Goal: Task Accomplishment & Management: Use online tool/utility

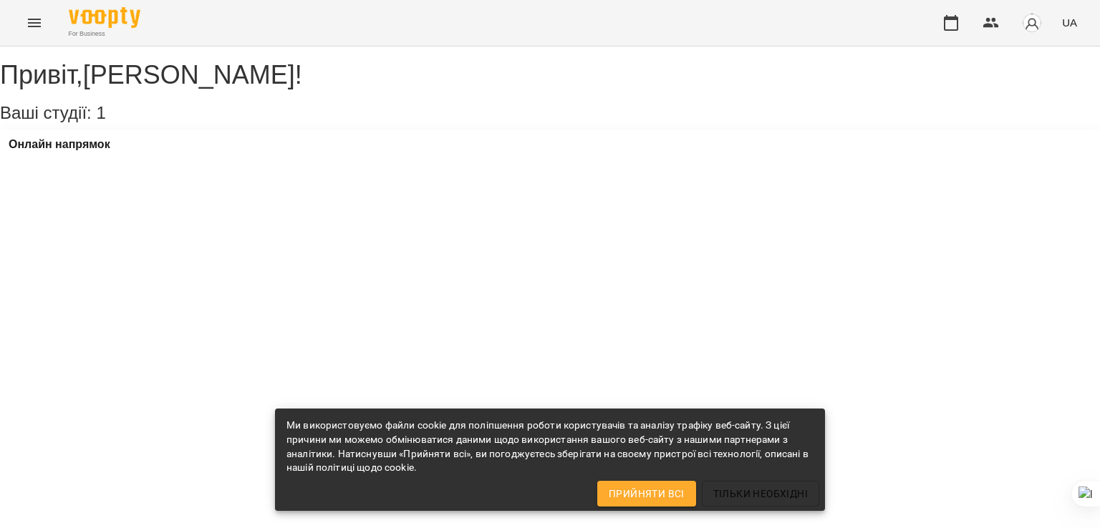
click at [106, 160] on div "Онлайн напрямок" at bounding box center [60, 148] width 102 height 21
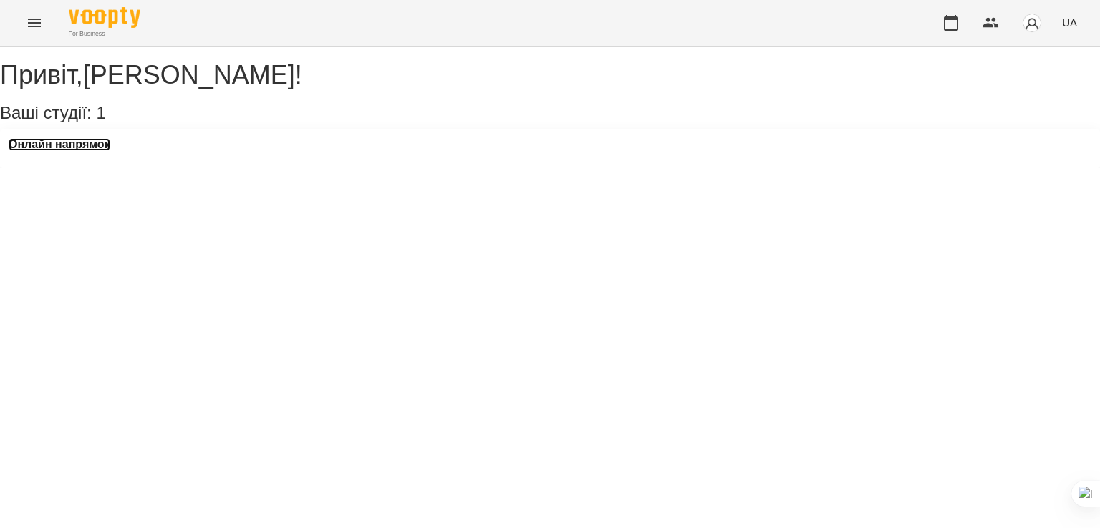
click at [110, 151] on h3 "Онлайн напрямок" at bounding box center [60, 144] width 102 height 13
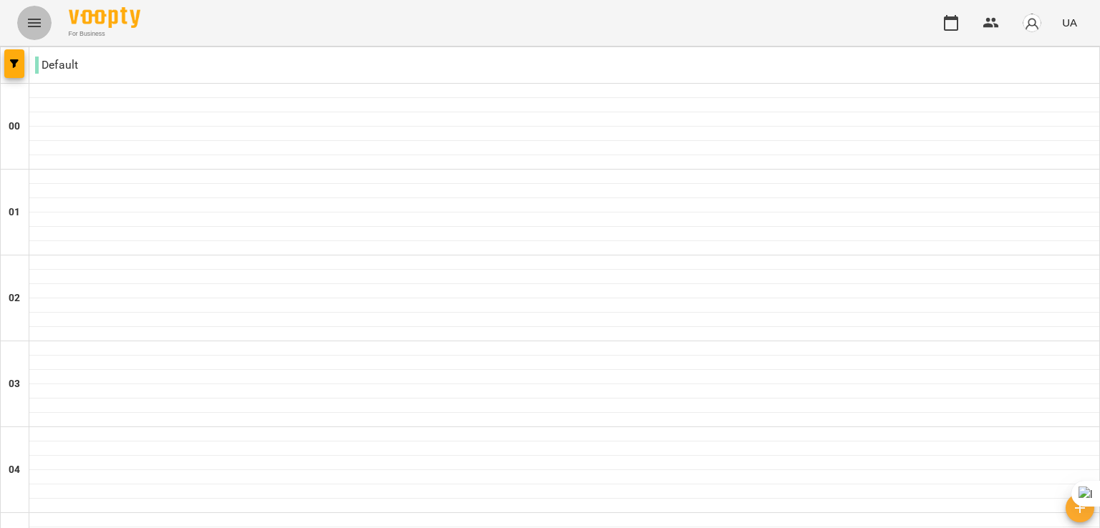
click at [36, 16] on icon "Menu" at bounding box center [34, 22] width 17 height 17
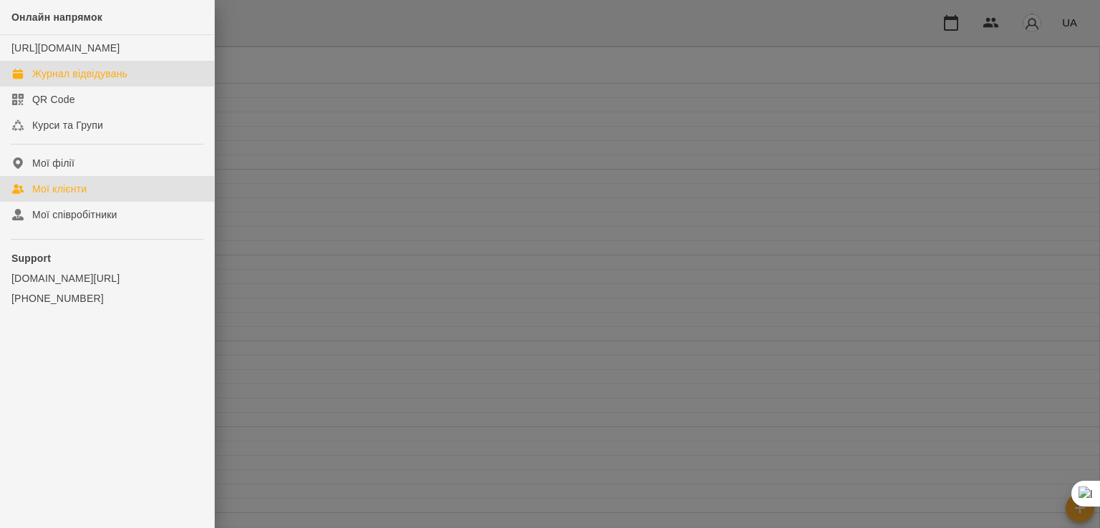
click at [95, 202] on link "Мої клієнти" at bounding box center [107, 189] width 214 height 26
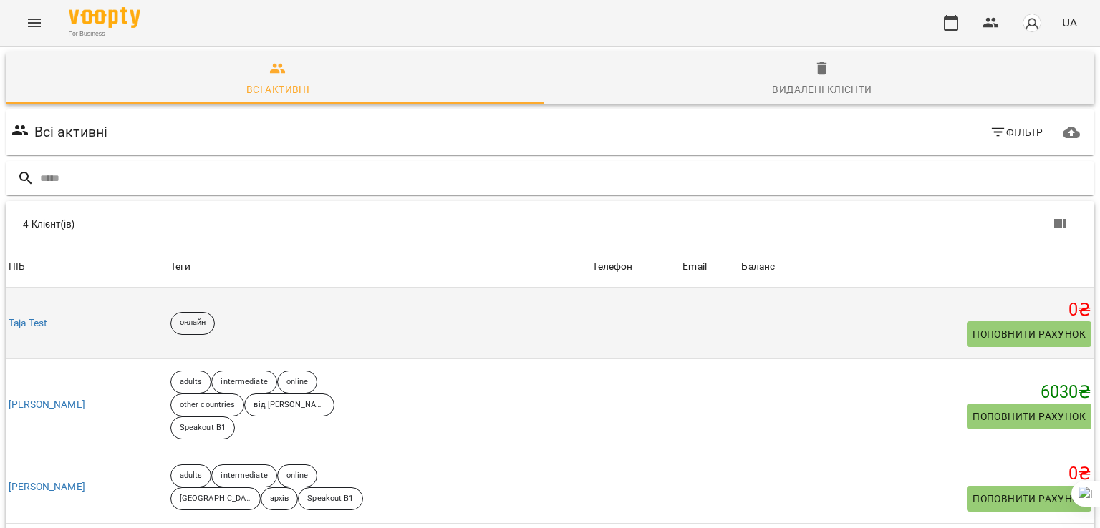
scroll to position [98, 0]
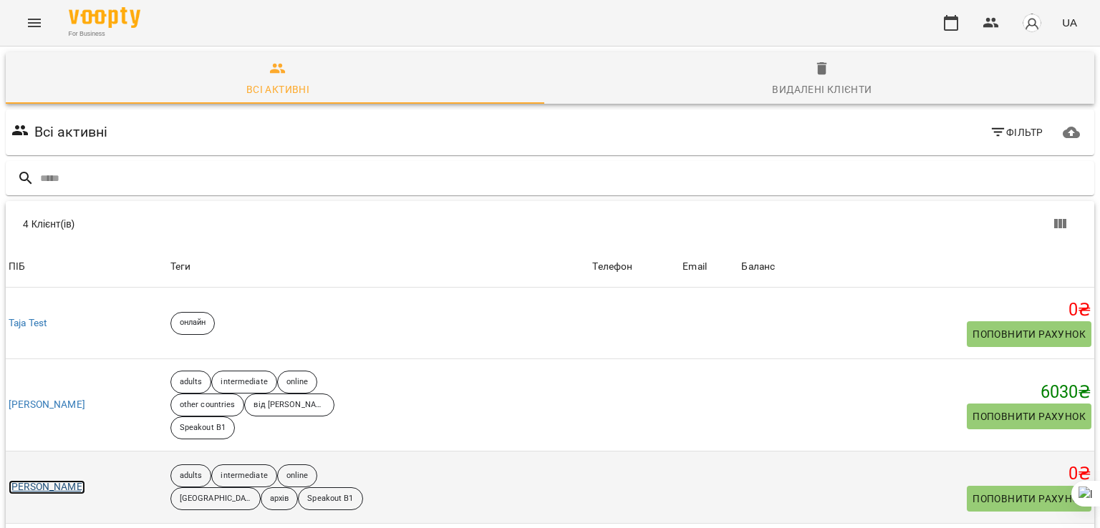
click at [78, 480] on link "[PERSON_NAME]" at bounding box center [47, 487] width 77 height 14
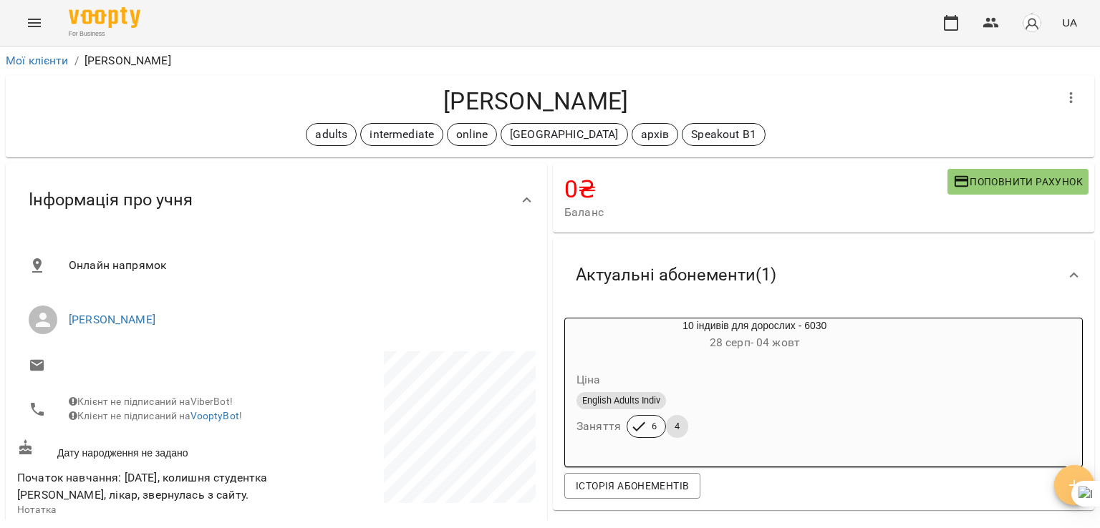
click at [1065, 479] on span "button" at bounding box center [1074, 485] width 40 height 17
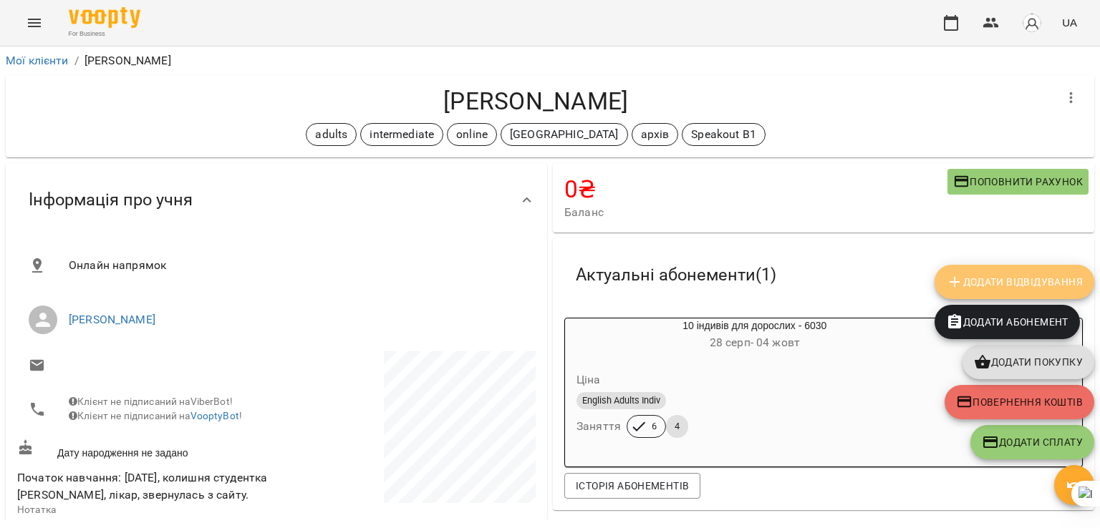
click at [982, 276] on span "Додати Відвідування" at bounding box center [1014, 281] width 137 height 17
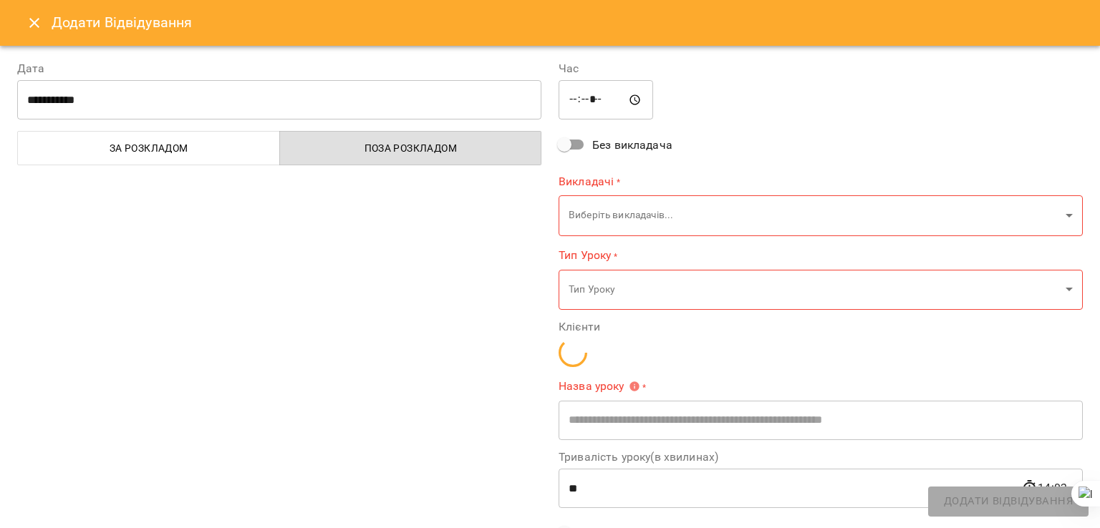
type input "**********"
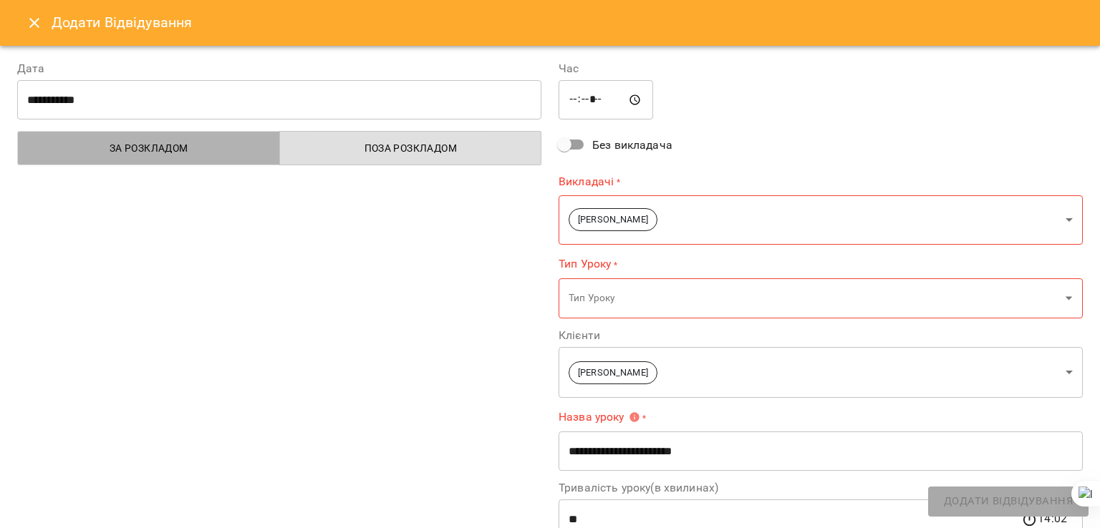
click at [208, 138] on button "За розкладом" at bounding box center [148, 148] width 263 height 34
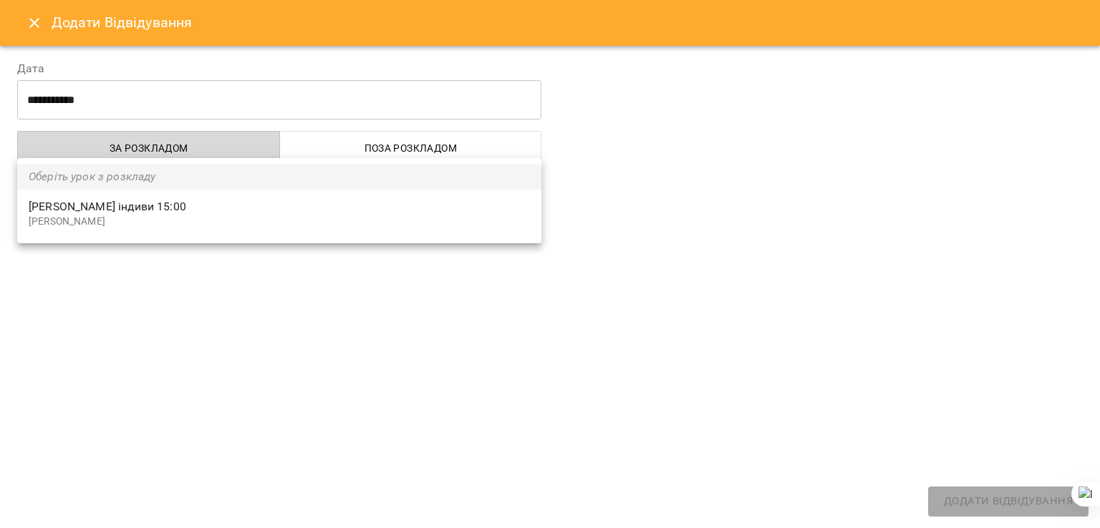
click at [194, 215] on body "For Business UA Мої клієнти / [PERSON_NAME] [PERSON_NAME] adults intermediate o…" at bounding box center [550, 287] width 1100 height 575
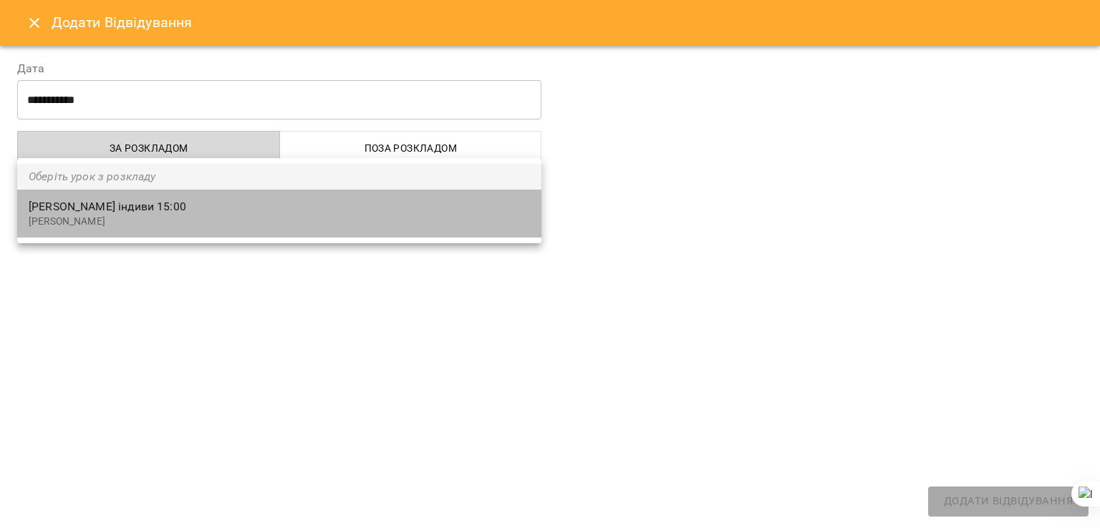
click at [194, 215] on p "[PERSON_NAME]" at bounding box center [279, 222] width 501 height 14
type input "**********"
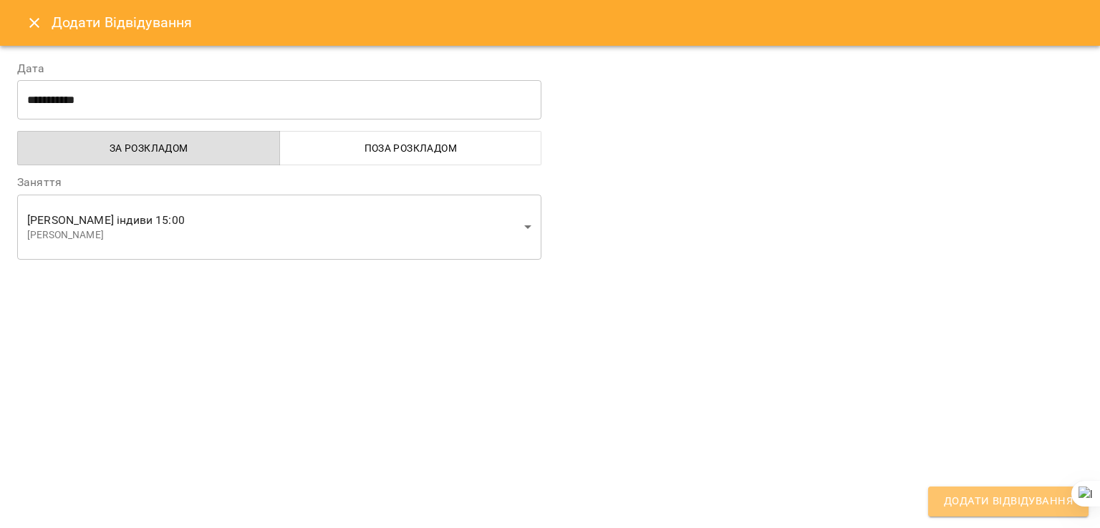
click at [1014, 505] on span "Додати Відвідування" at bounding box center [1008, 502] width 129 height 19
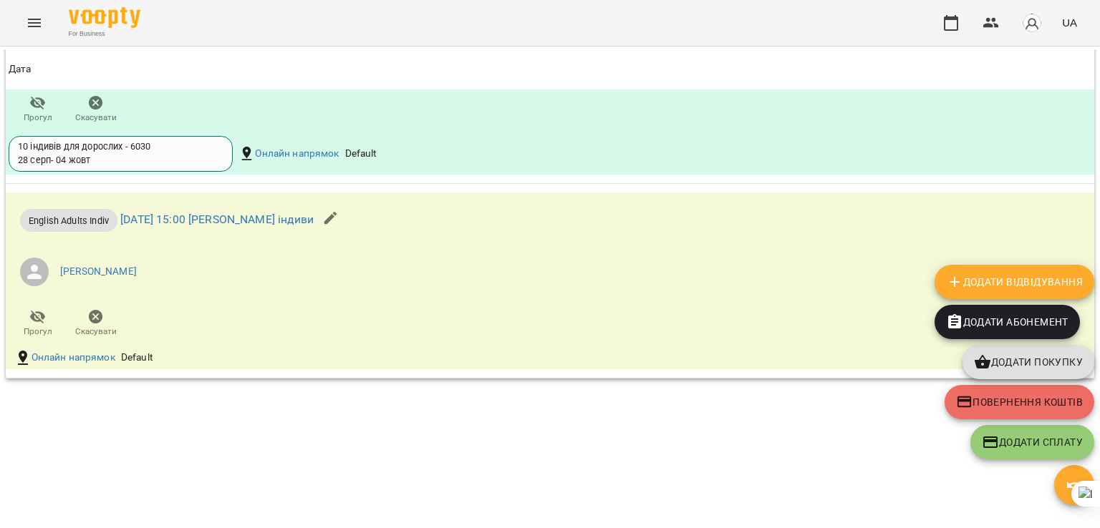
scroll to position [1439, 0]
click at [255, 228] on link "[DATE] 15:00 [PERSON_NAME] індиви" at bounding box center [216, 221] width 193 height 14
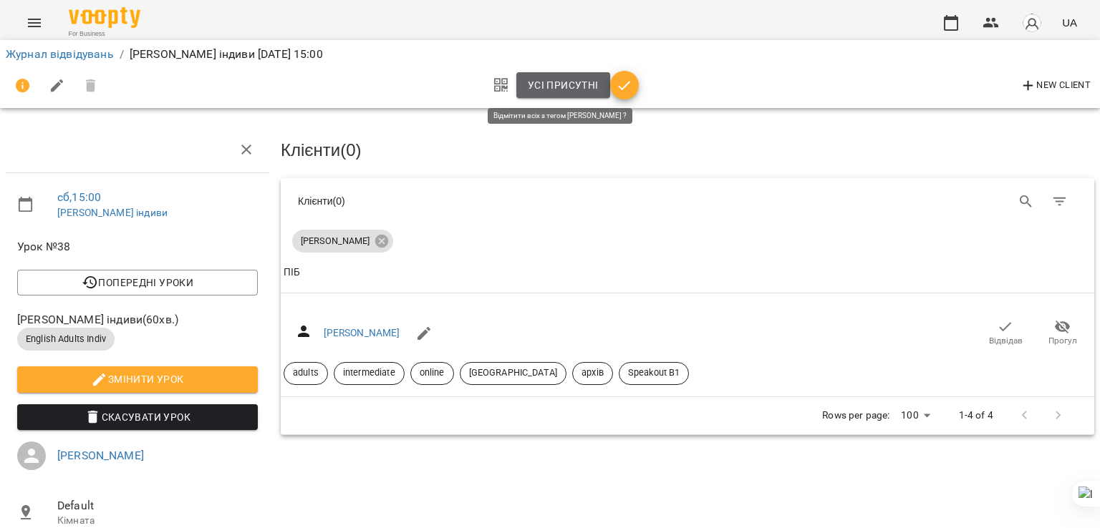
click at [551, 84] on span "Усі присутні" at bounding box center [563, 85] width 71 height 17
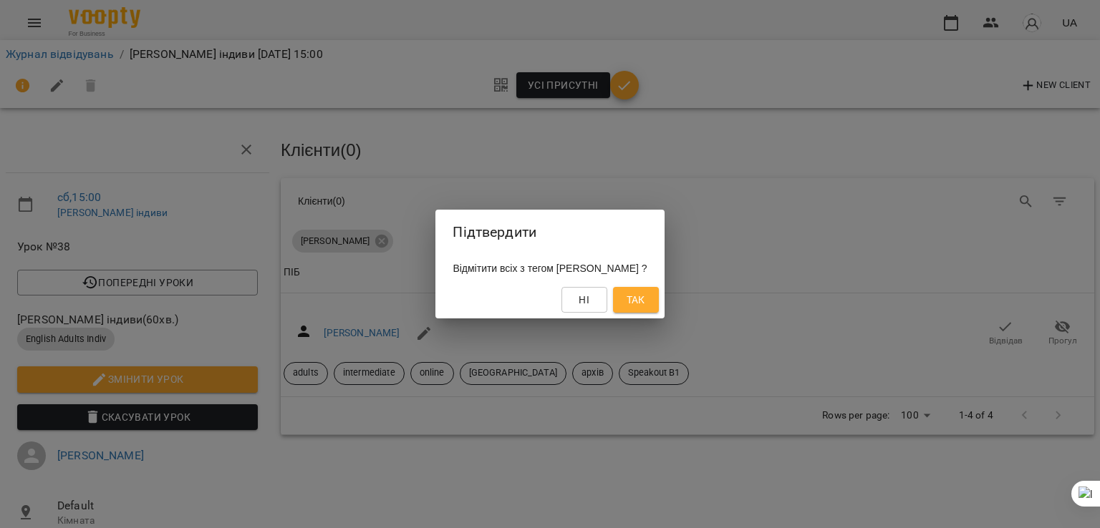
click at [623, 158] on div "Підтвердити Відмітити всіх з тегом [PERSON_NAME] ? Ні Так" at bounding box center [550, 264] width 1100 height 528
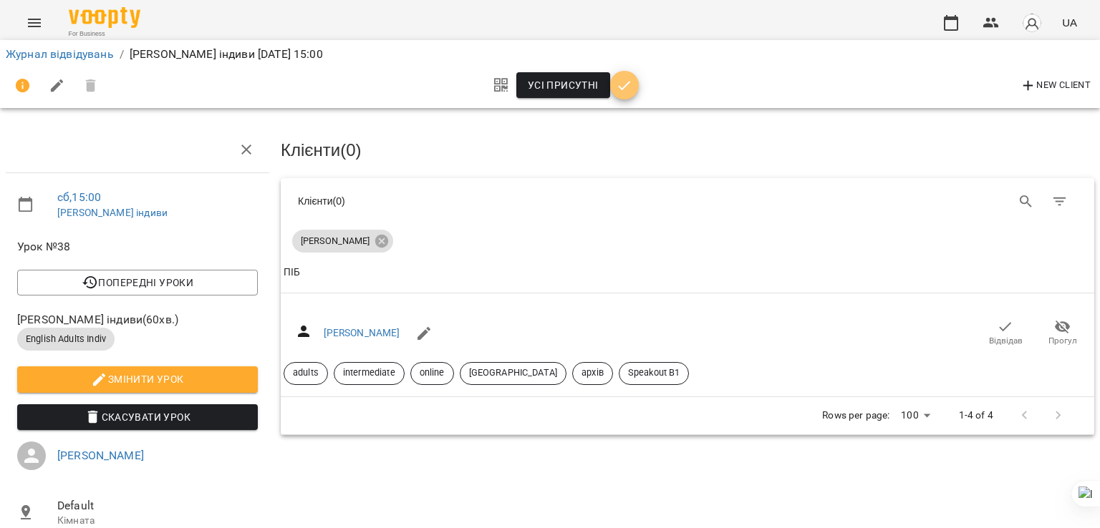
click at [624, 93] on icon "button" at bounding box center [624, 85] width 17 height 17
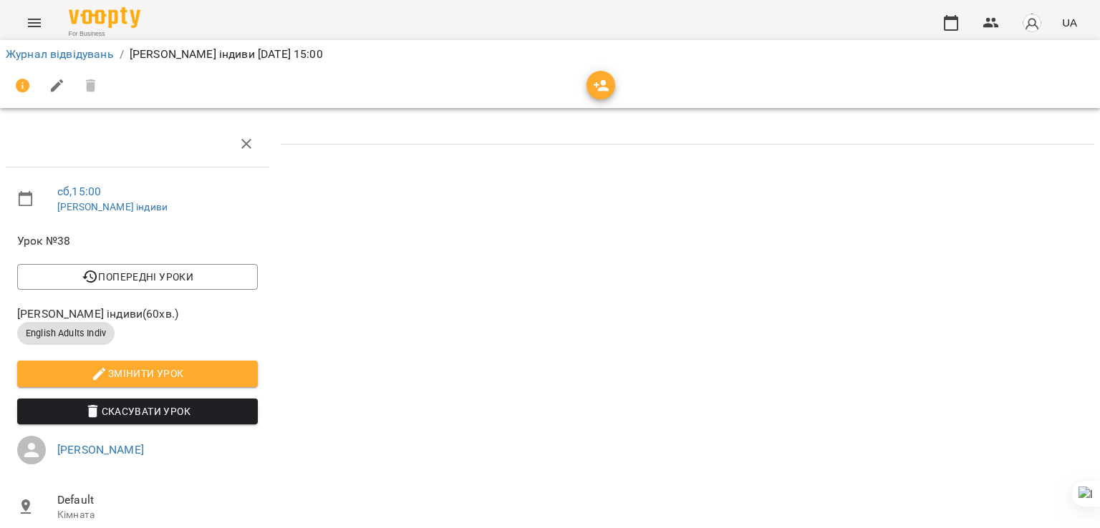
scroll to position [103, 0]
click at [34, 20] on icon "Menu" at bounding box center [34, 22] width 17 height 17
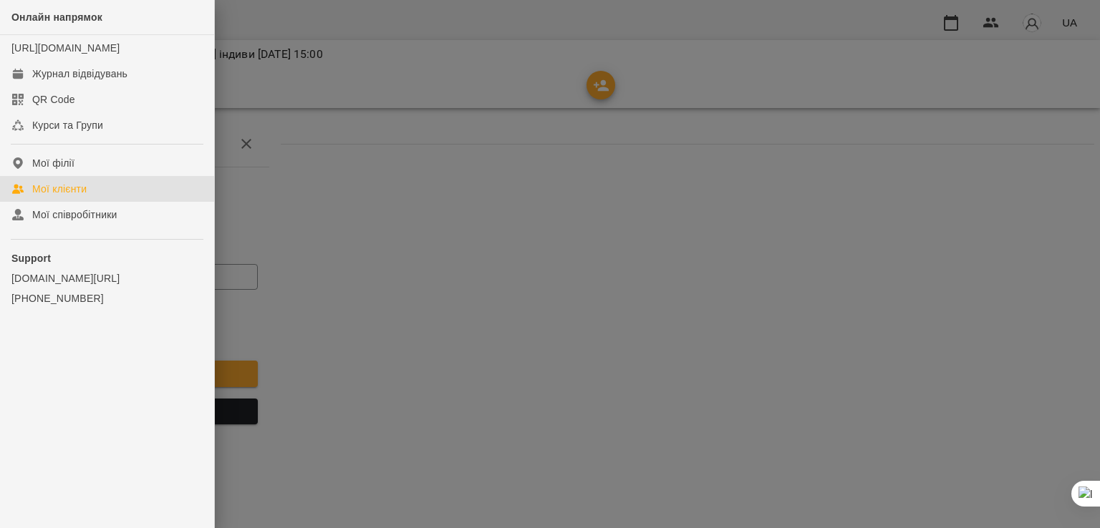
click at [74, 196] on div "Мої клієнти" at bounding box center [59, 189] width 54 height 14
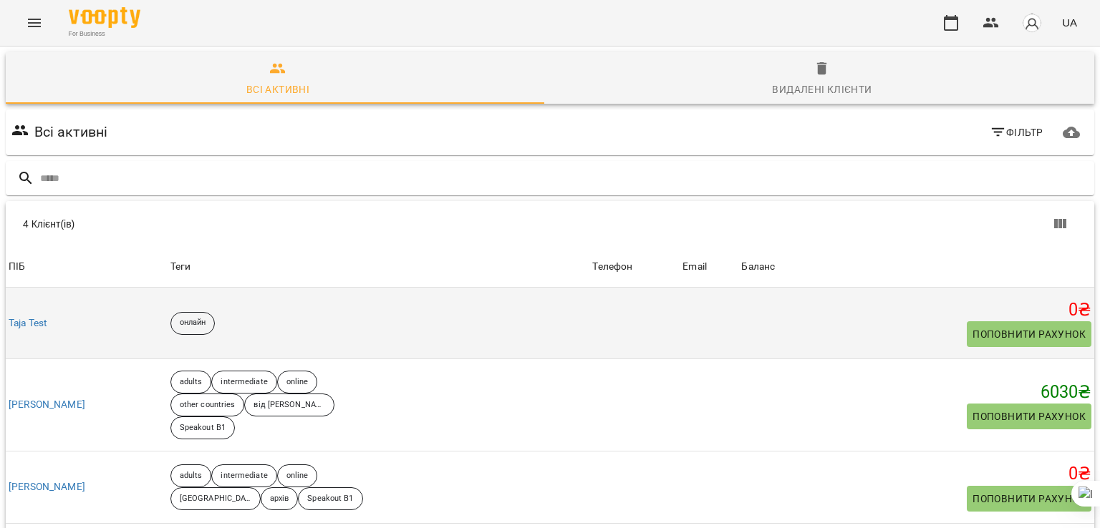
scroll to position [98, 0]
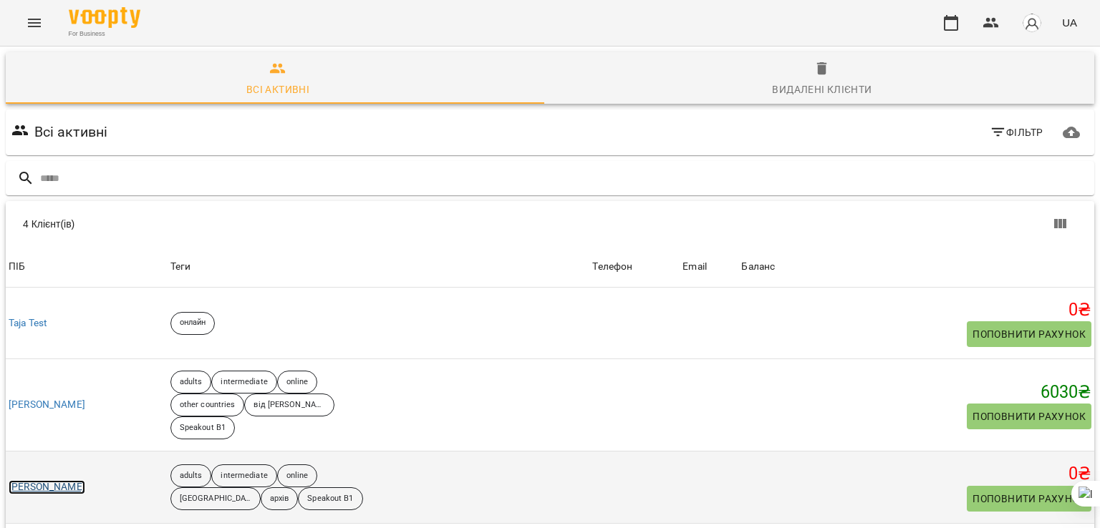
click at [74, 480] on link "[PERSON_NAME]" at bounding box center [47, 487] width 77 height 14
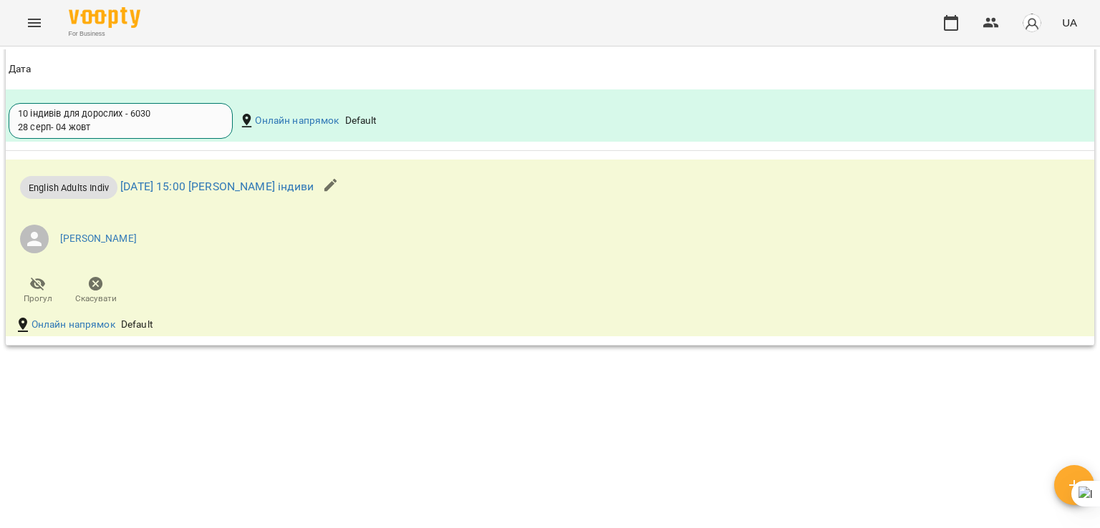
scroll to position [1483, 0]
click at [302, 185] on link "[DATE] 15:00 [PERSON_NAME] індиви" at bounding box center [216, 187] width 193 height 14
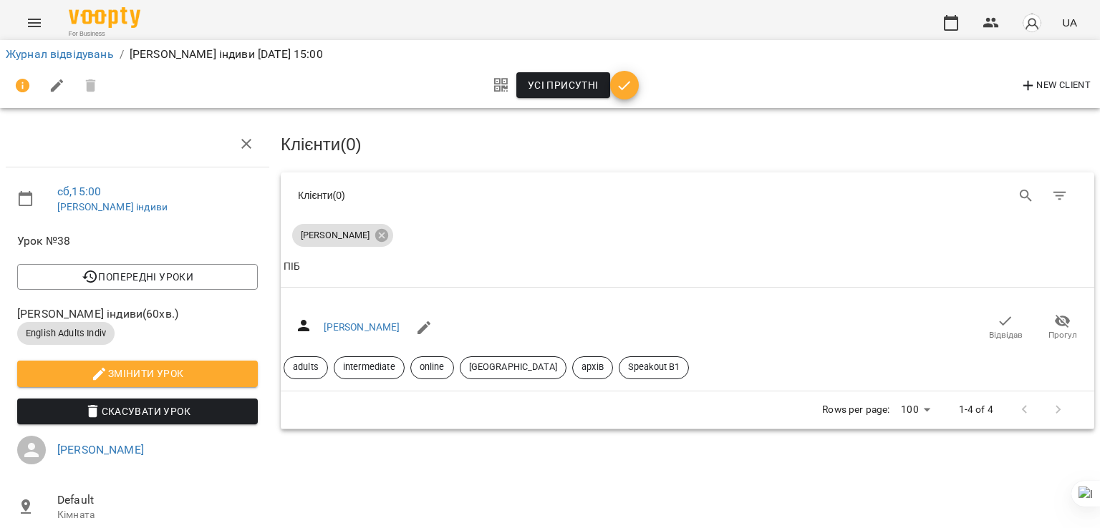
scroll to position [103, 0]
click at [23, 33] on button "Menu" at bounding box center [34, 23] width 34 height 34
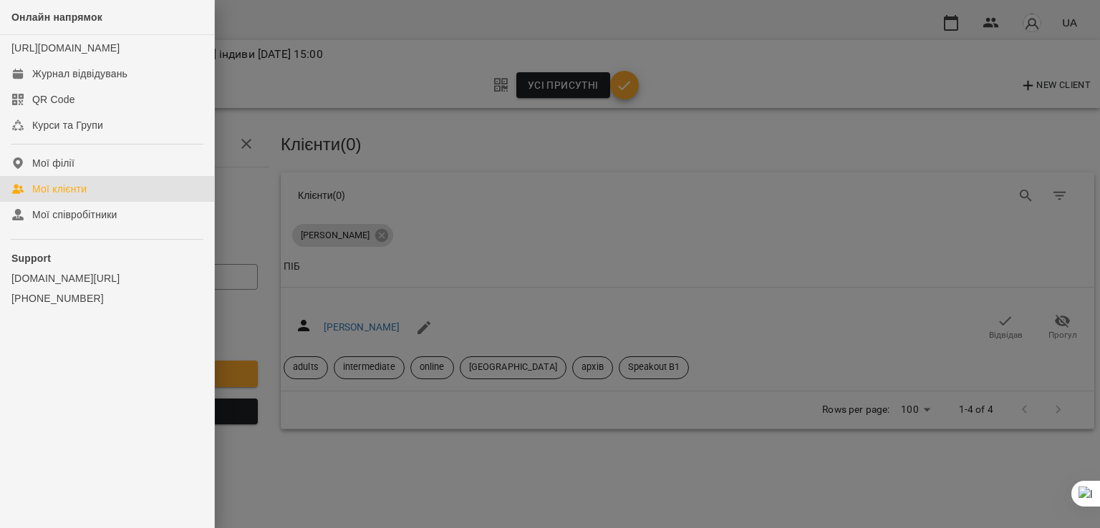
click at [77, 196] on div "Мої клієнти" at bounding box center [59, 189] width 54 height 14
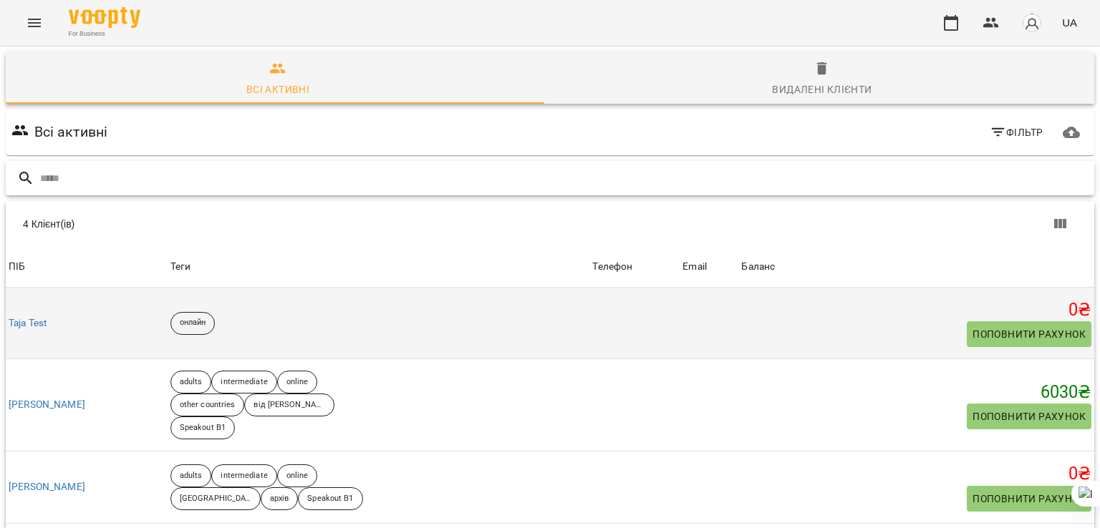
scroll to position [98, 0]
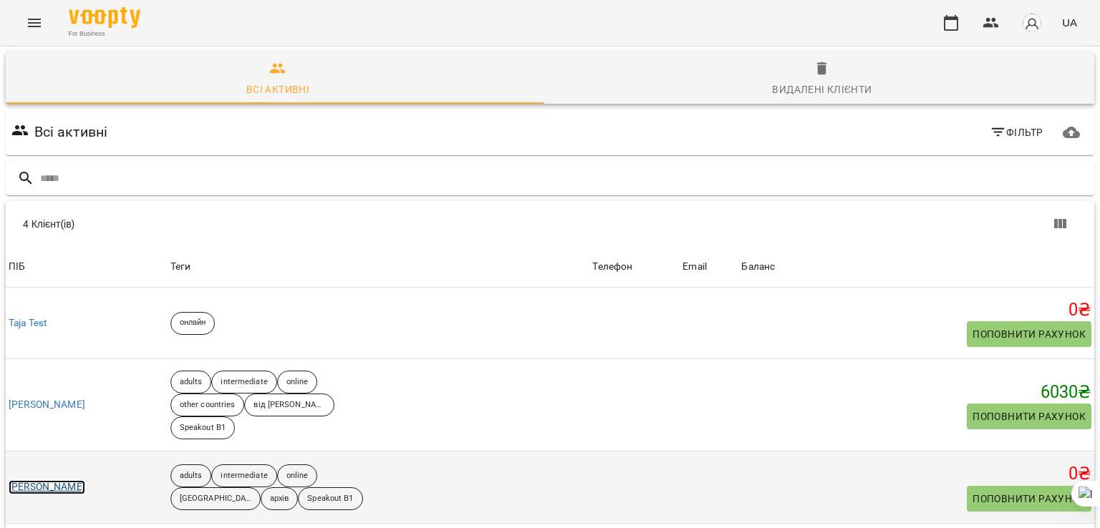
click at [45, 480] on link "[PERSON_NAME]" at bounding box center [47, 487] width 77 height 14
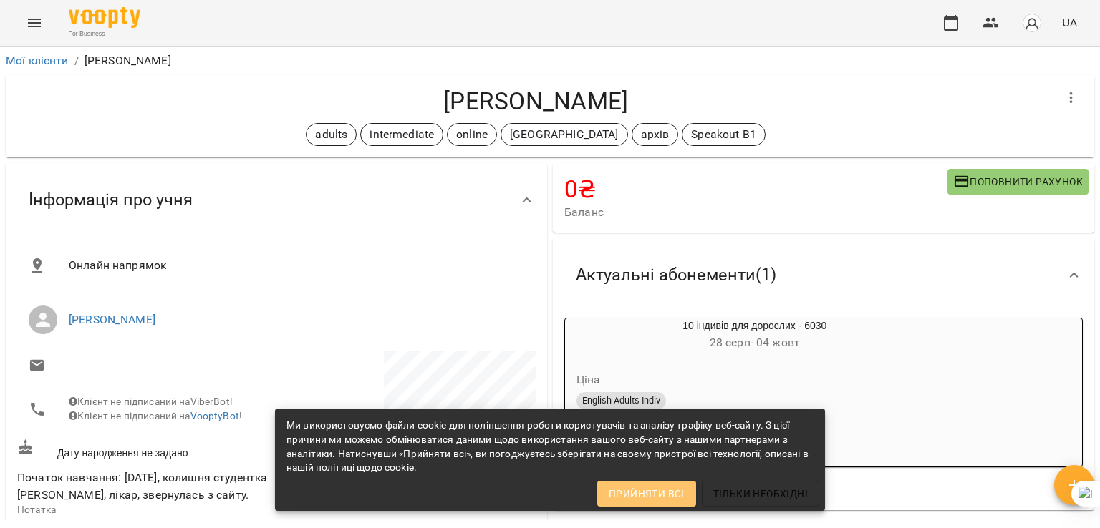
click at [646, 490] on span "Прийняти всі" at bounding box center [647, 493] width 76 height 17
